Goal: Task Accomplishment & Management: Use online tool/utility

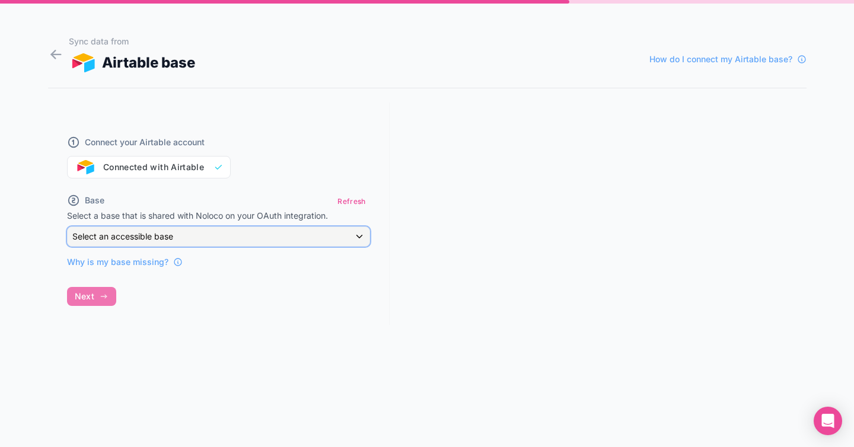
click at [272, 235] on div "Select an accessible base" at bounding box center [219, 236] width 302 height 19
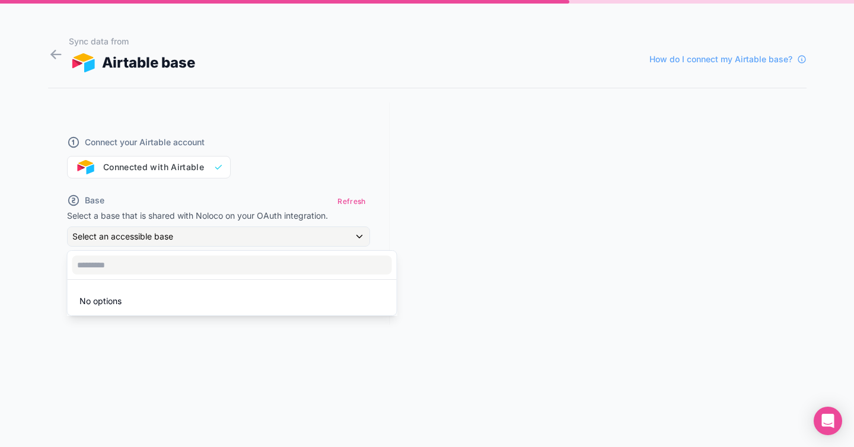
click at [260, 178] on div at bounding box center [427, 223] width 854 height 447
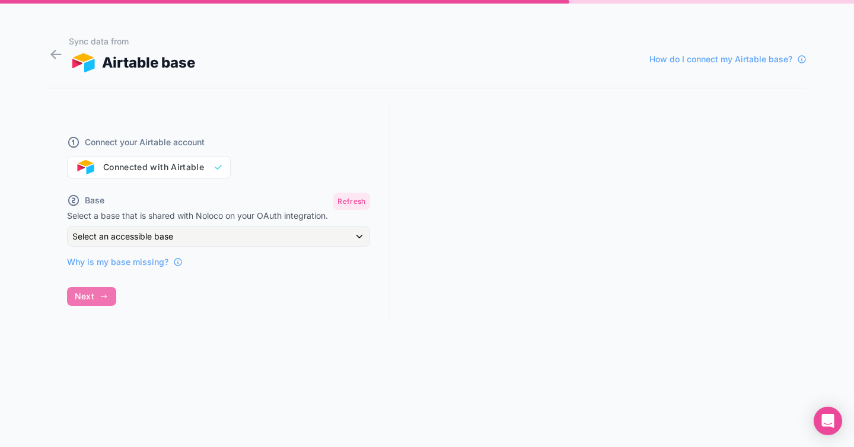
click at [352, 200] on button "Refresh" at bounding box center [351, 201] width 36 height 17
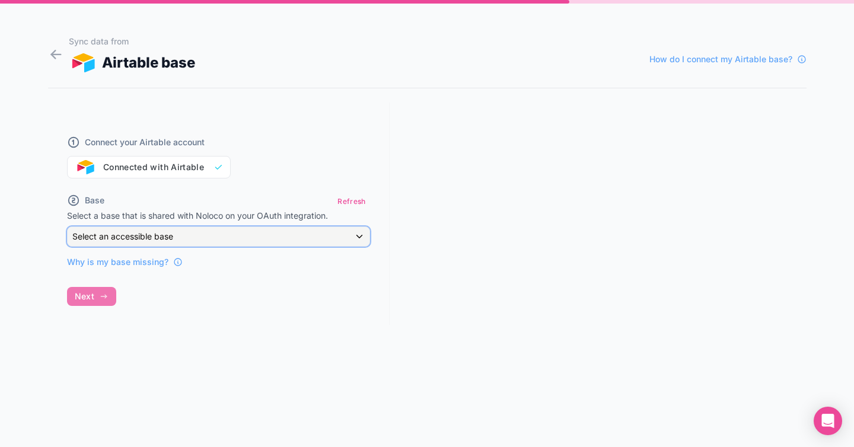
click at [319, 236] on div "Select an accessible base" at bounding box center [219, 236] width 302 height 19
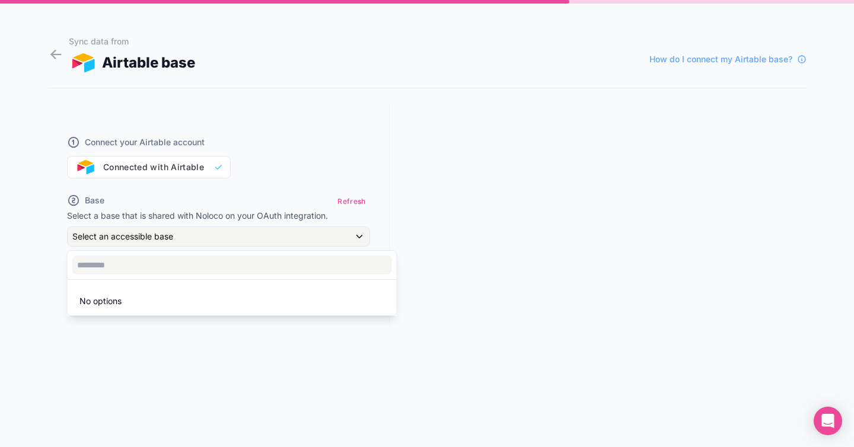
click at [243, 308] on li "No options" at bounding box center [232, 301] width 324 height 24
click at [236, 187] on div at bounding box center [427, 223] width 854 height 447
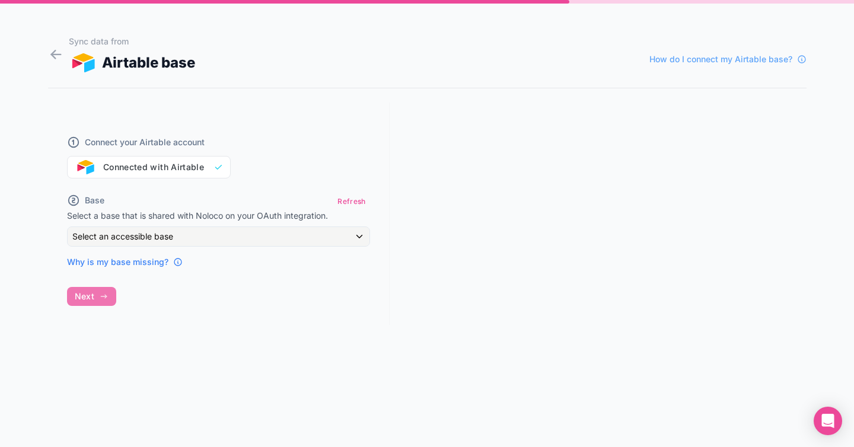
click at [142, 264] on span "Why is my base missing?" at bounding box center [117, 262] width 101 height 12
click at [164, 166] on div "Connect your Airtable account Connected with Airtable" at bounding box center [218, 150] width 303 height 57
click at [94, 300] on div "Connect your Airtable account Connected with Airtable Base Refresh Select a bas…" at bounding box center [219, 214] width 342 height 222
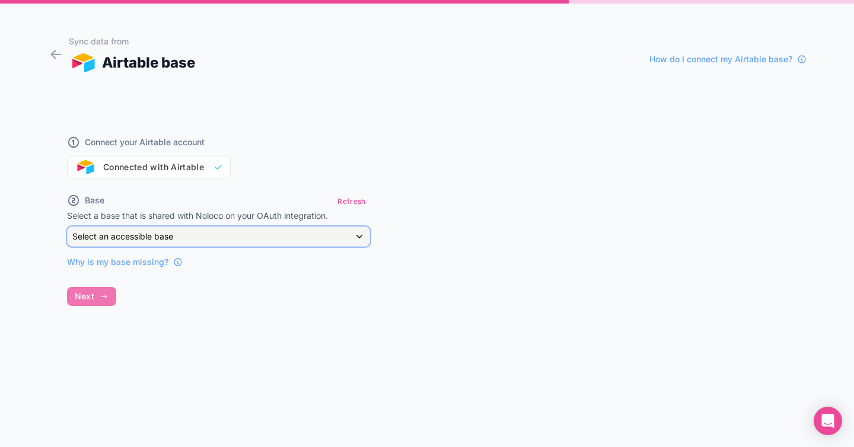
click at [203, 234] on div "Select an accessible base" at bounding box center [219, 236] width 302 height 19
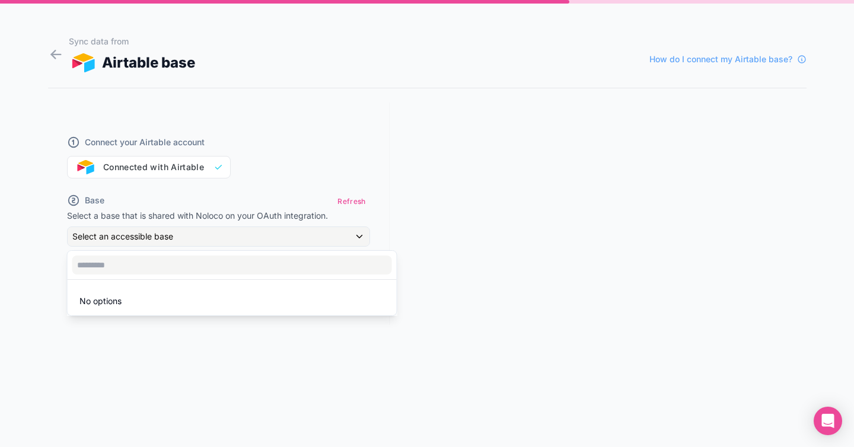
click at [357, 203] on div at bounding box center [427, 223] width 854 height 447
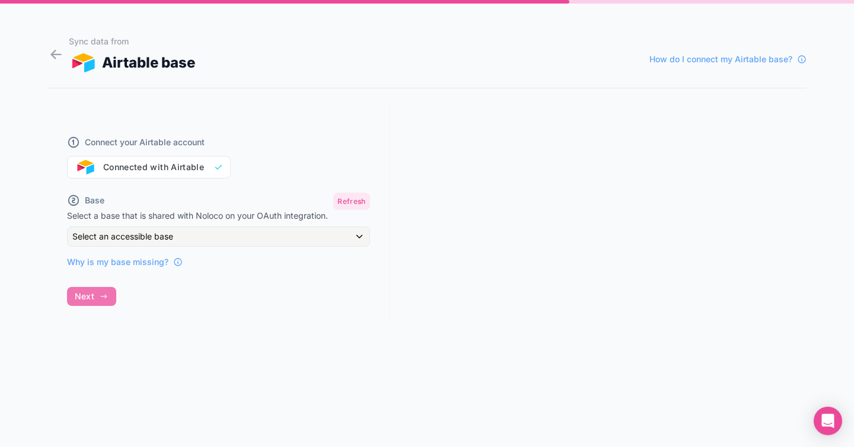
click at [357, 203] on button "Refresh" at bounding box center [351, 201] width 36 height 17
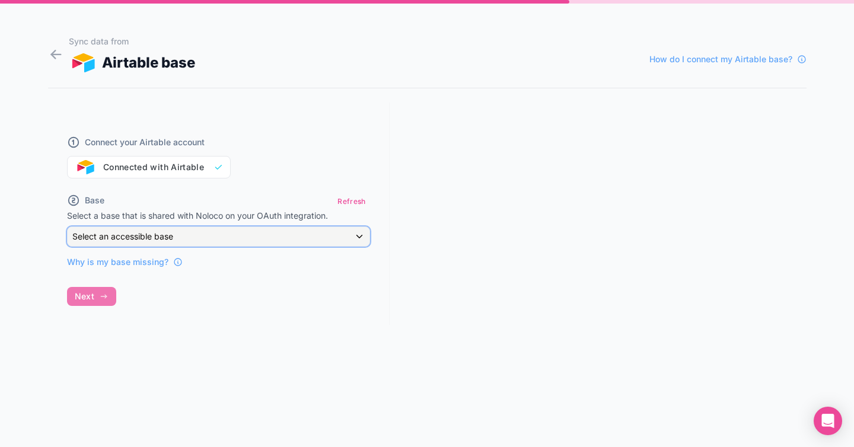
click at [281, 234] on div "Select an accessible base" at bounding box center [219, 236] width 302 height 19
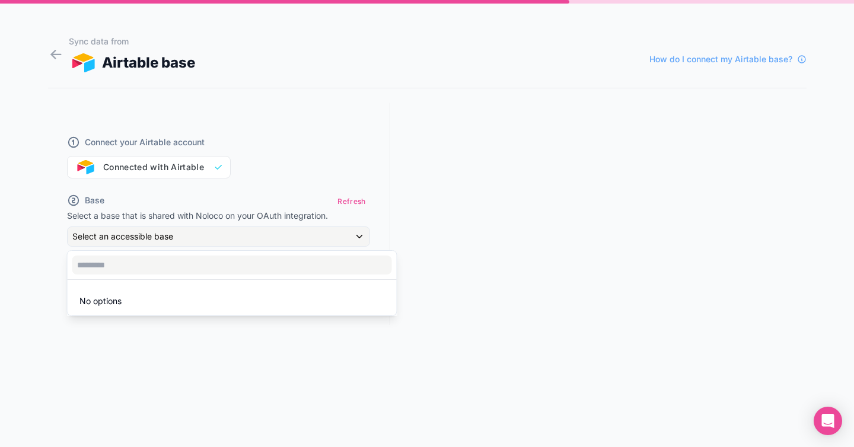
click at [236, 304] on li "No options" at bounding box center [232, 301] width 324 height 24
click at [260, 260] on input "text" at bounding box center [232, 265] width 320 height 19
click at [241, 260] on input "text" at bounding box center [232, 265] width 320 height 19
click at [255, 222] on div at bounding box center [427, 223] width 854 height 447
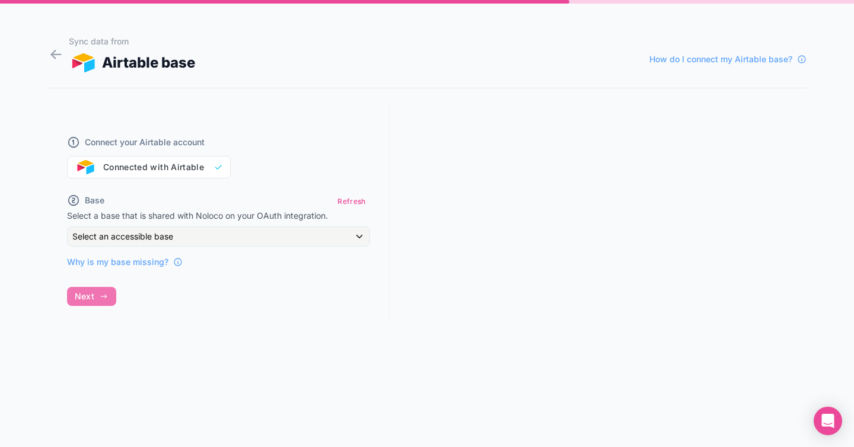
click at [165, 222] on div "Base Refresh Select a base that is shared with Noloco on your OAuth integration…" at bounding box center [218, 230] width 303 height 75
click at [196, 167] on div "Connect your Airtable account Connected with Airtable" at bounding box center [218, 150] width 303 height 57
click at [103, 295] on div "Connect your Airtable account Connected with Airtable Base Refresh Select a bas…" at bounding box center [219, 214] width 342 height 222
